Goal: Information Seeking & Learning: Learn about a topic

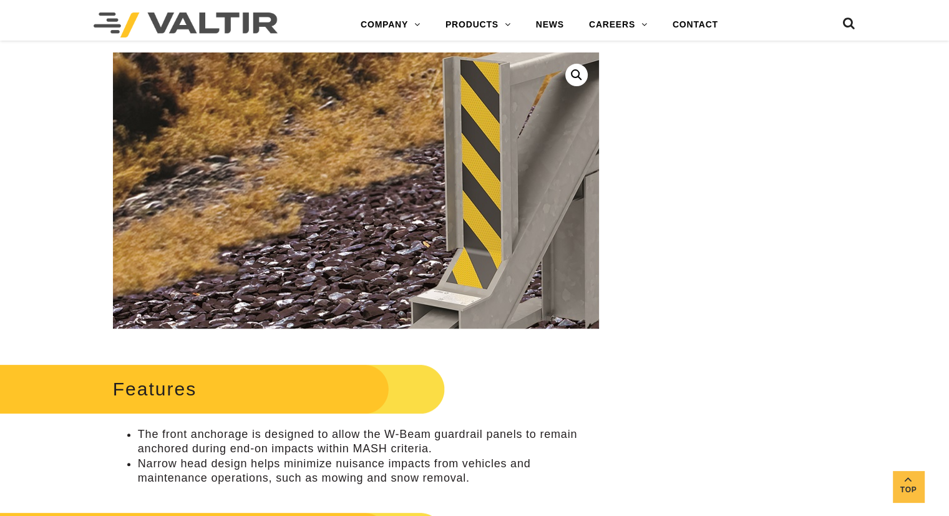
scroll to position [312, 0]
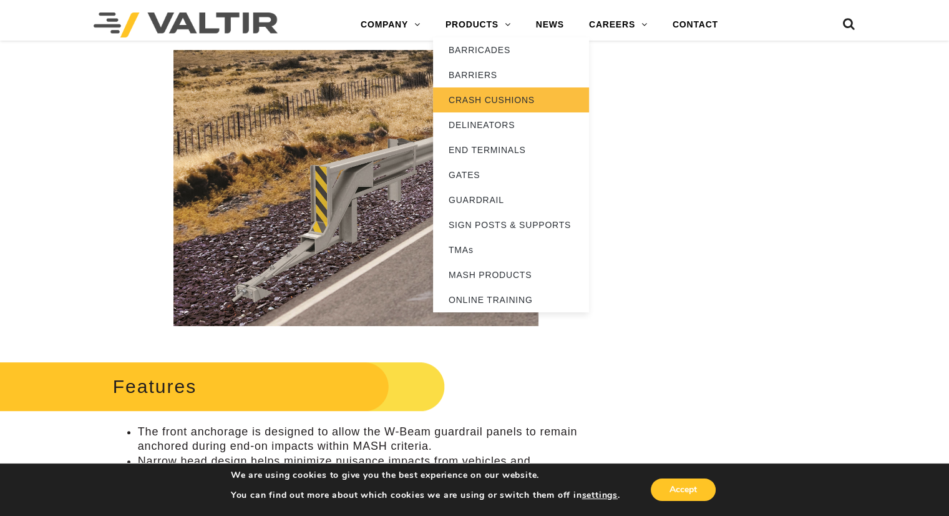
click at [492, 106] on link "CRASH CUSHIONS" at bounding box center [511, 99] width 156 height 25
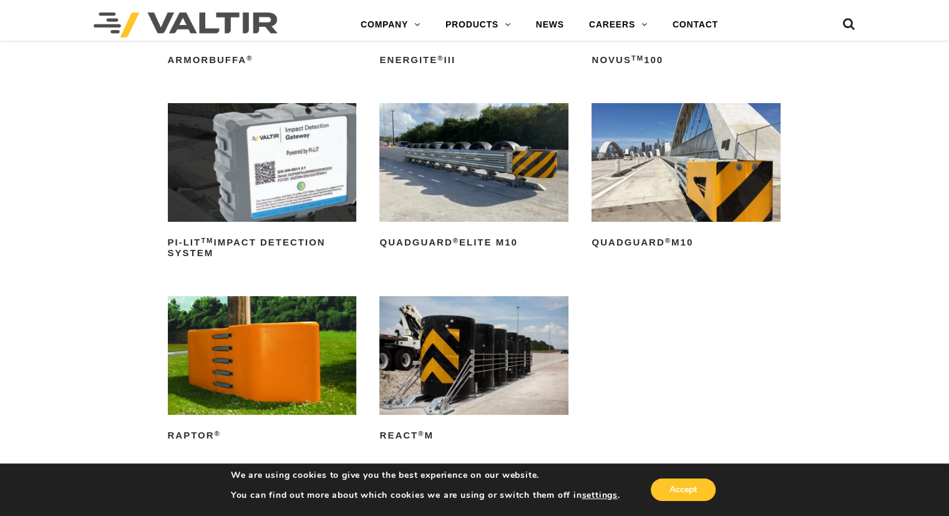
scroll to position [375, 0]
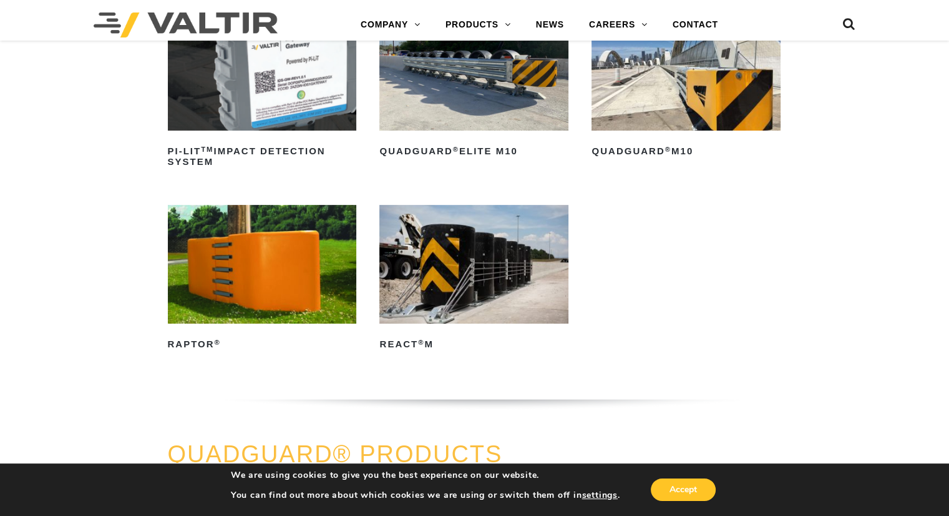
click at [252, 270] on img at bounding box center [262, 264] width 189 height 118
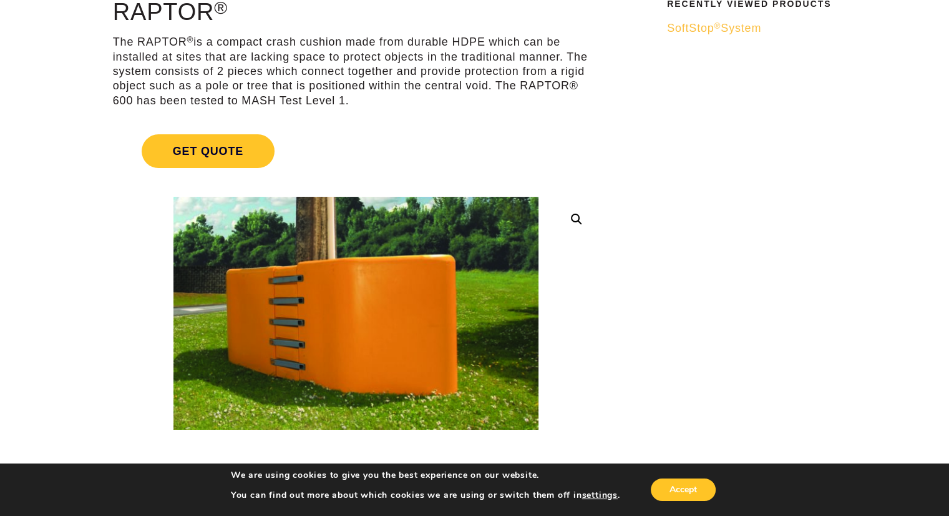
scroll to position [187, 0]
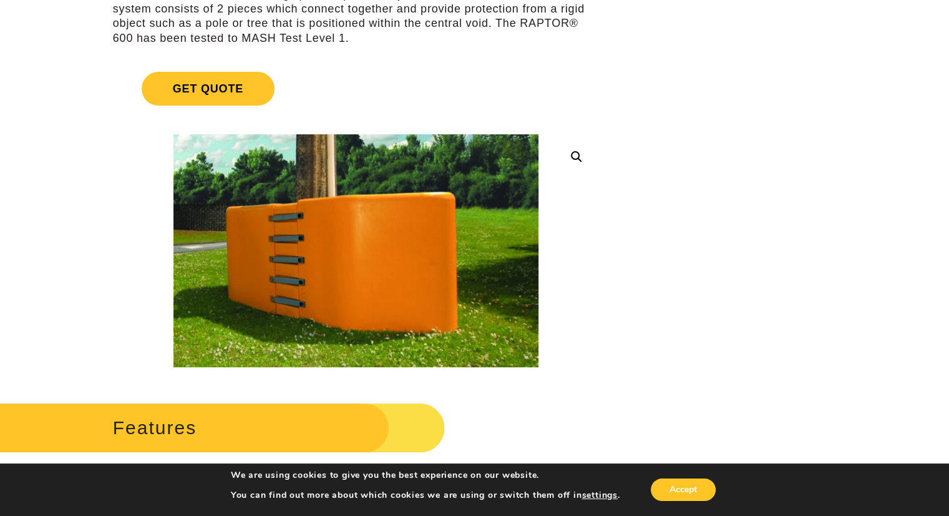
drag, startPoint x: 275, startPoint y: 37, endPoint x: 350, endPoint y: 37, distance: 74.9
click at [350, 37] on p "The RAPTOR ® is a compact crash cushion made from durable HDPE which can be ins…" at bounding box center [356, 9] width 486 height 73
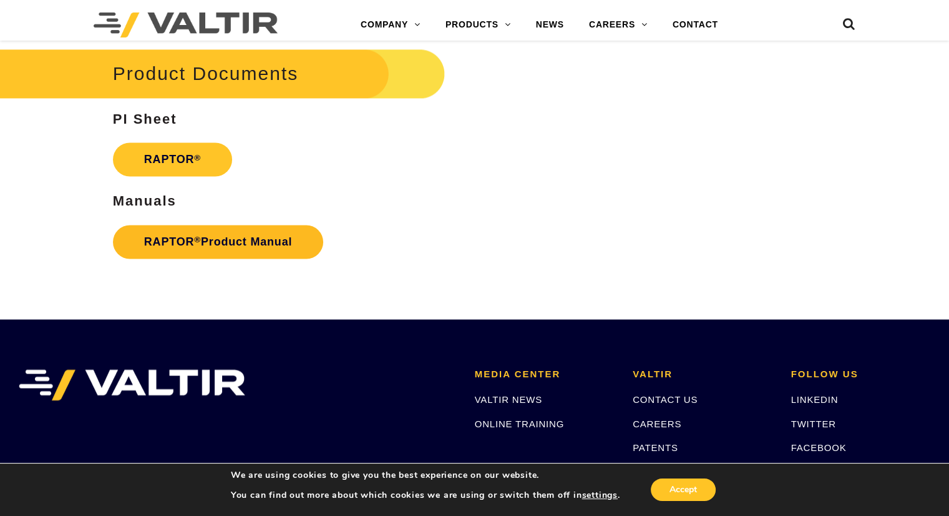
scroll to position [1998, 0]
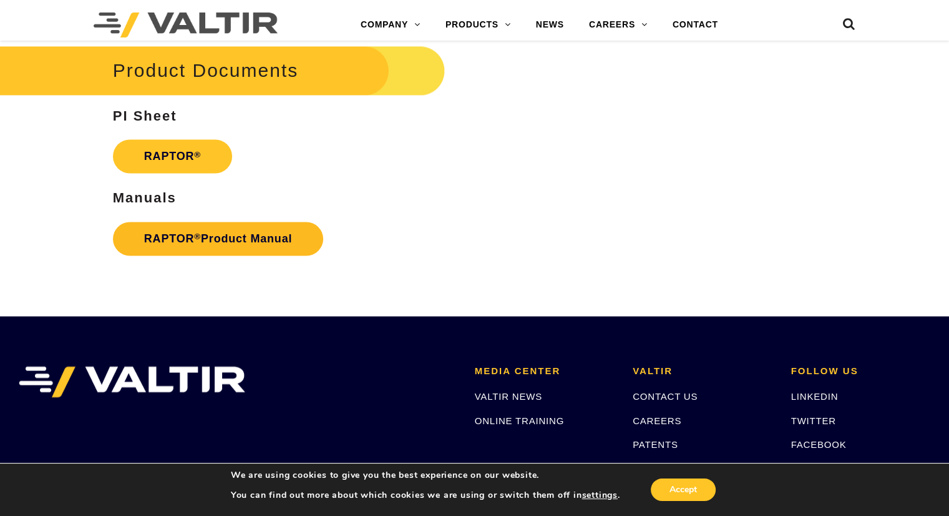
click at [230, 229] on link "RAPTOR ® Product Manual" at bounding box center [218, 239] width 210 height 34
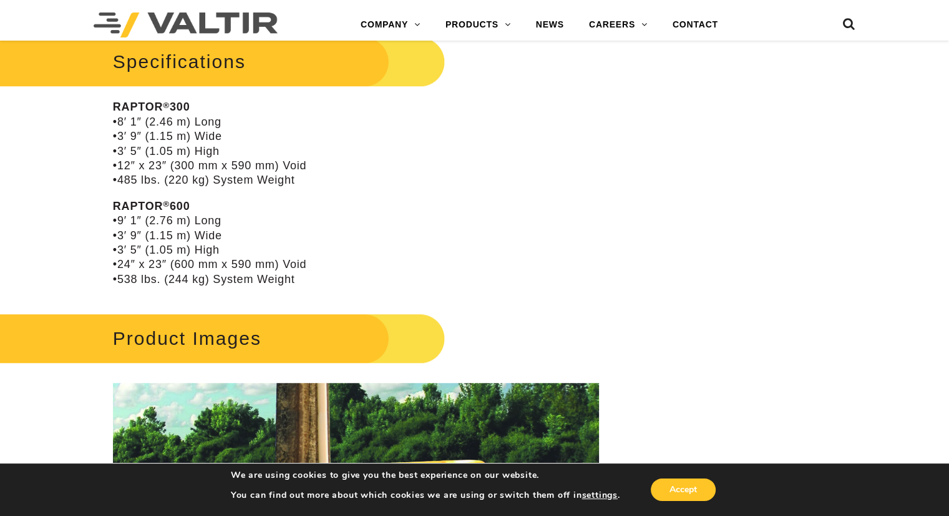
scroll to position [936, 0]
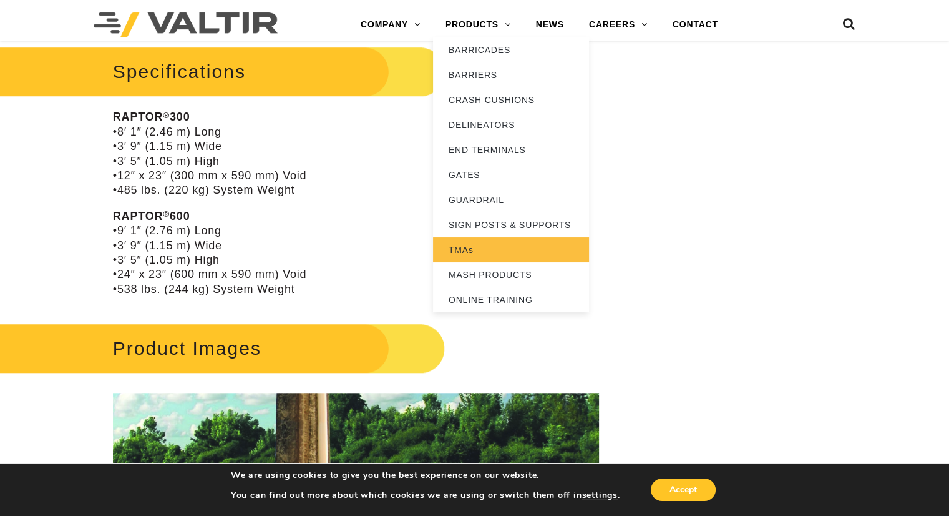
click at [436, 251] on link "TMAs" at bounding box center [511, 249] width 156 height 25
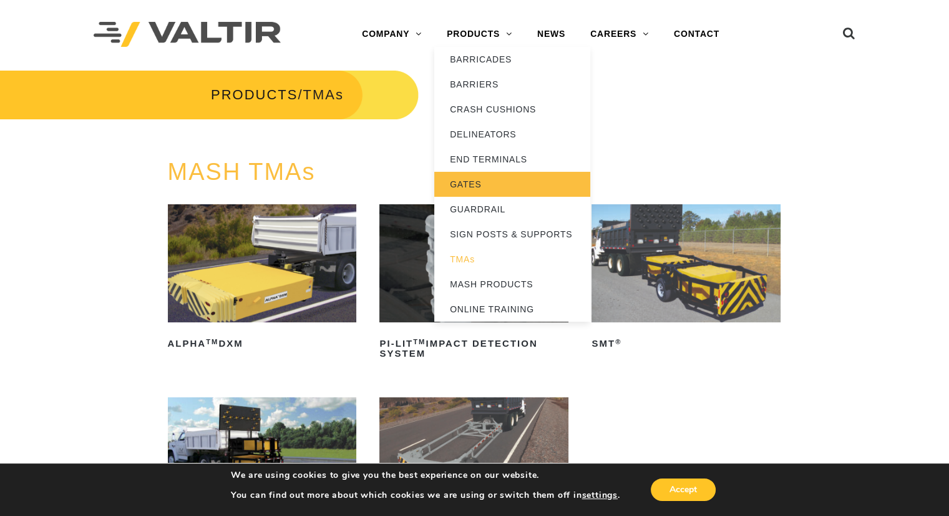
click at [476, 175] on link "GATES" at bounding box center [512, 184] width 156 height 25
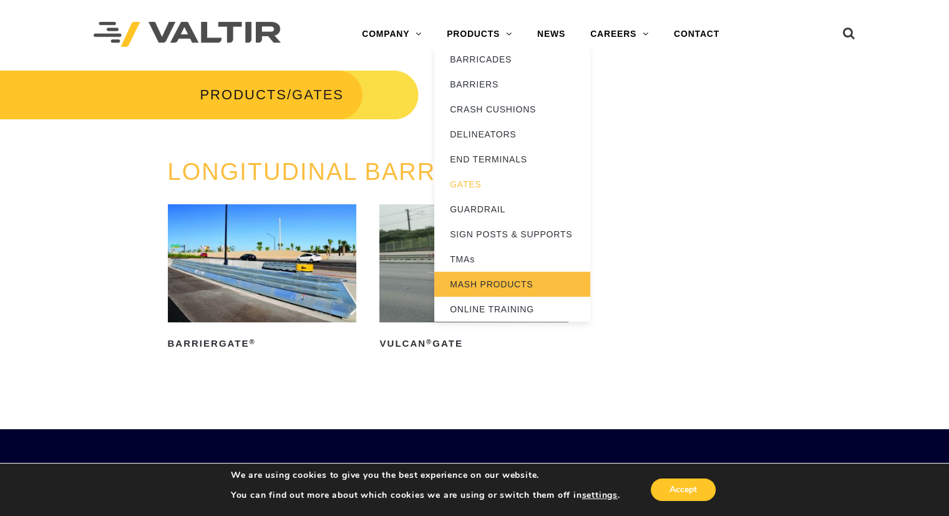
click at [482, 281] on link "MASH PRODUCTS" at bounding box center [512, 284] width 156 height 25
